Goal: Task Accomplishment & Management: Manage account settings

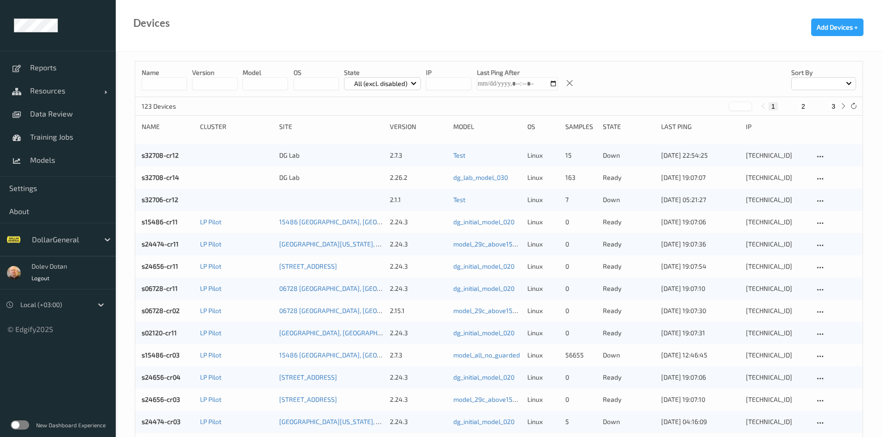
click at [23, 425] on label at bounding box center [20, 425] width 19 height 9
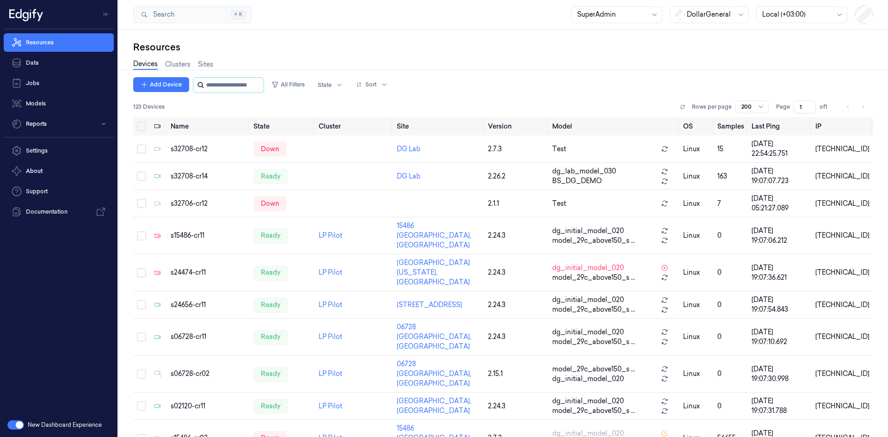
click at [217, 89] on input "string" at bounding box center [234, 85] width 56 height 15
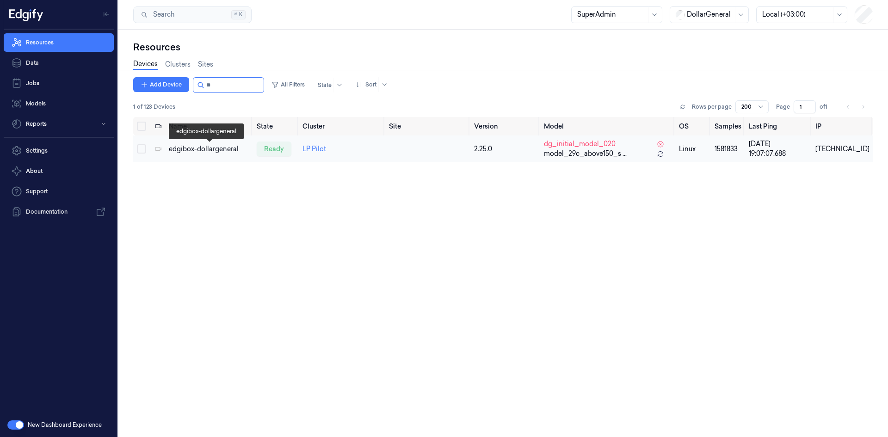
type input "**"
click at [216, 151] on div "edgibox-dollargeneral" at bounding box center [209, 149] width 81 height 10
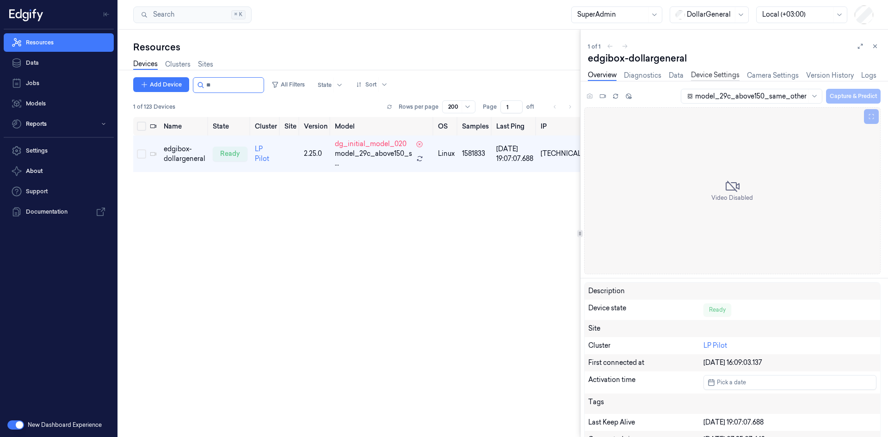
click at [709, 74] on link "Device Settings" at bounding box center [715, 75] width 49 height 11
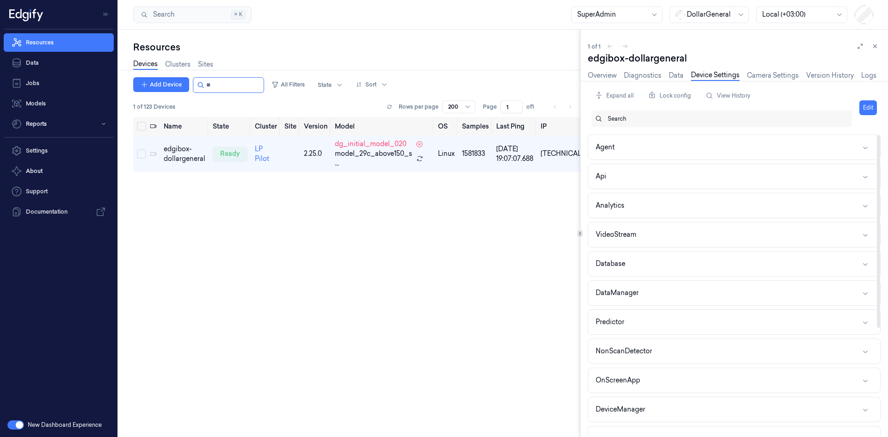
click at [650, 121] on div at bounding box center [726, 119] width 237 height 8
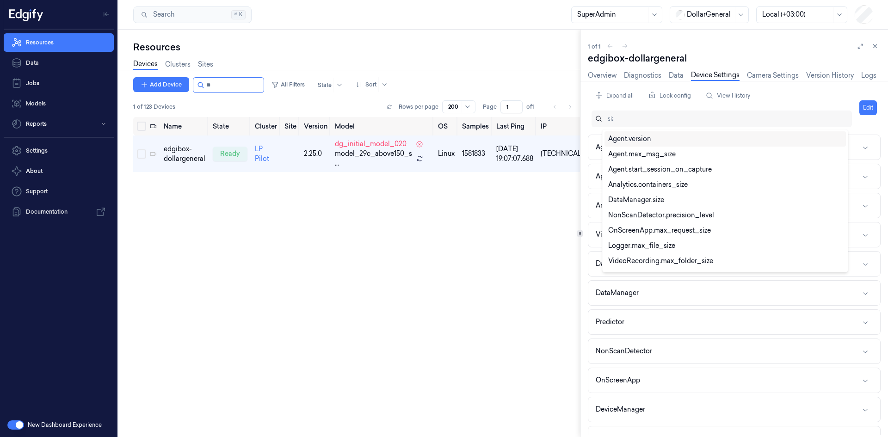
type input "size"
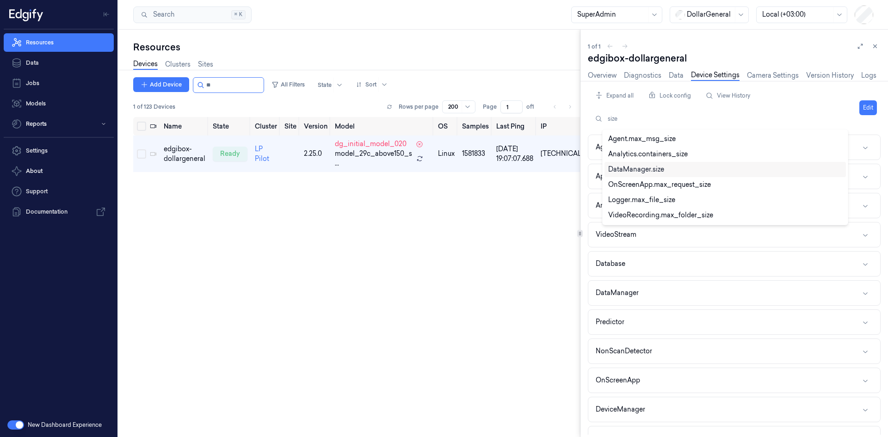
click at [650, 172] on div "DataManager.size" at bounding box center [637, 170] width 56 height 10
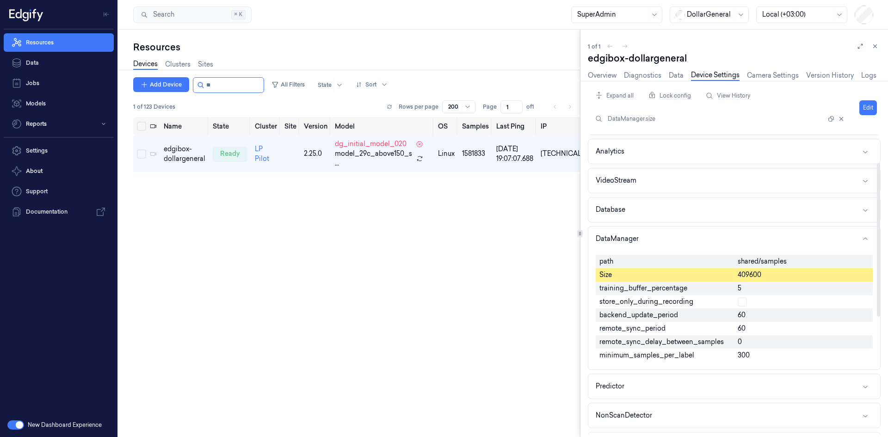
scroll to position [55, 0]
click at [745, 354] on span "300" at bounding box center [744, 355] width 12 height 10
click at [665, 359] on span "minimum_samples_per_label" at bounding box center [647, 355] width 95 height 10
copy span "minimum_samples_per_label"
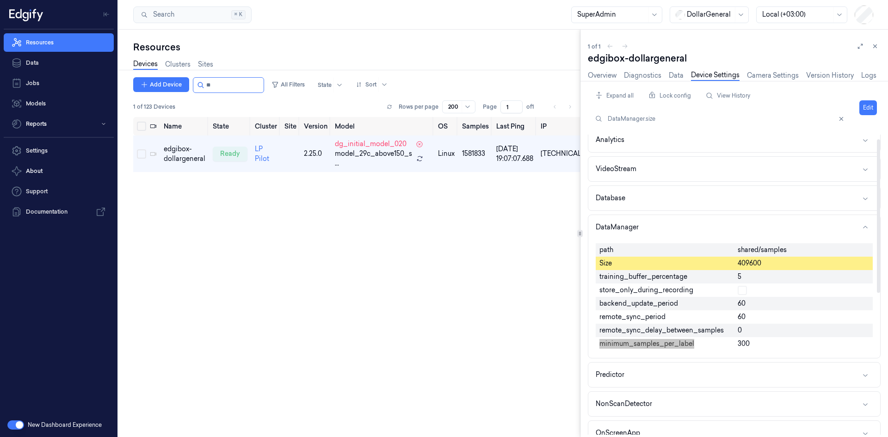
scroll to position [8, 0]
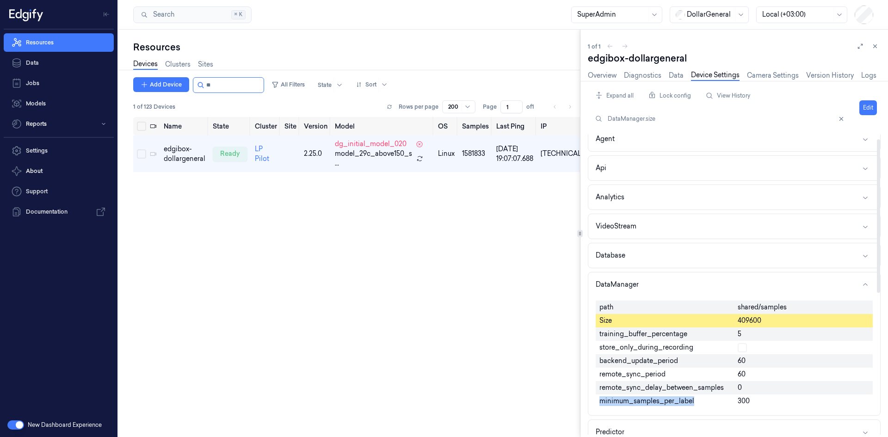
click at [654, 401] on span "minimum_samples_per_label" at bounding box center [647, 402] width 95 height 10
click at [608, 74] on link "Overview" at bounding box center [602, 75] width 29 height 11
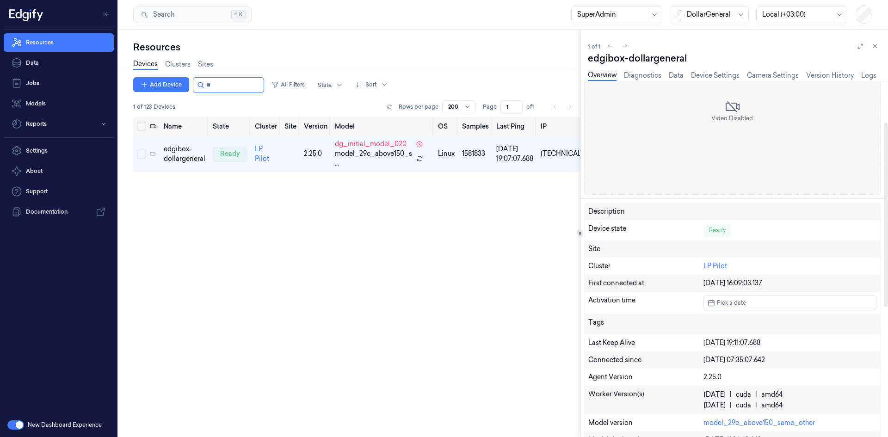
scroll to position [79, 0]
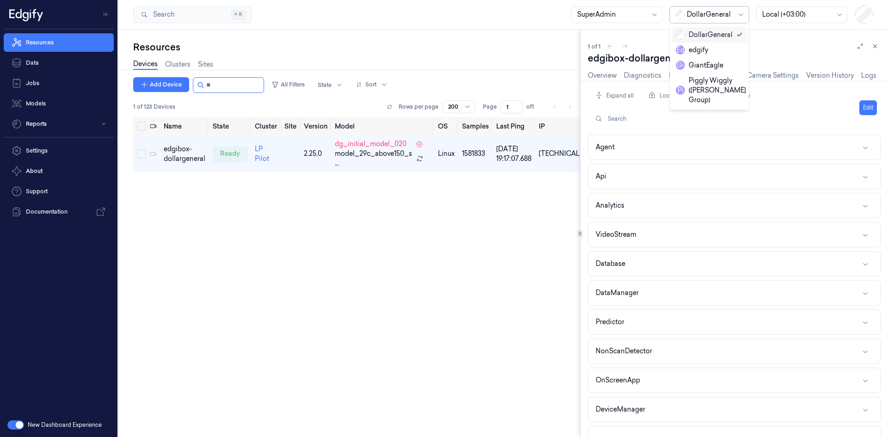
click at [713, 14] on div at bounding box center [710, 15] width 46 height 10
click at [699, 81] on div "Piggly Wiggly (Jason Cook Group)" at bounding box center [711, 90] width 70 height 29
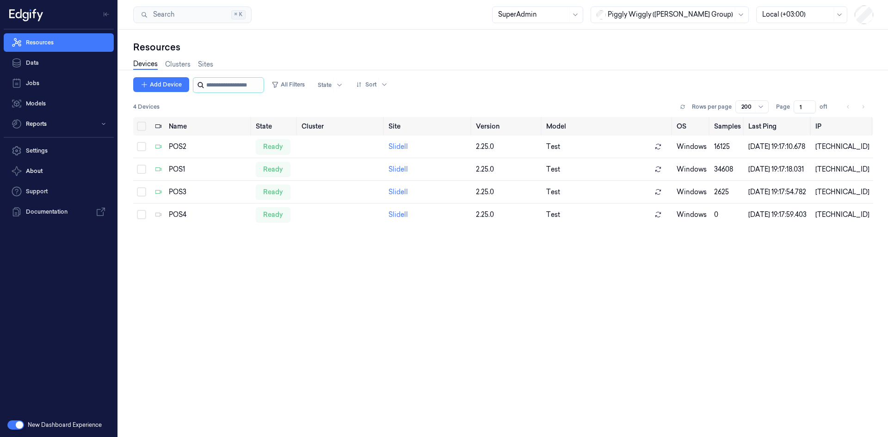
click at [242, 85] on input "string" at bounding box center [234, 85] width 56 height 15
click at [642, 12] on div at bounding box center [670, 15] width 125 height 10
click at [644, 64] on div "GiantEagle" at bounding box center [640, 66] width 48 height 10
